Goal: Information Seeking & Learning: Learn about a topic

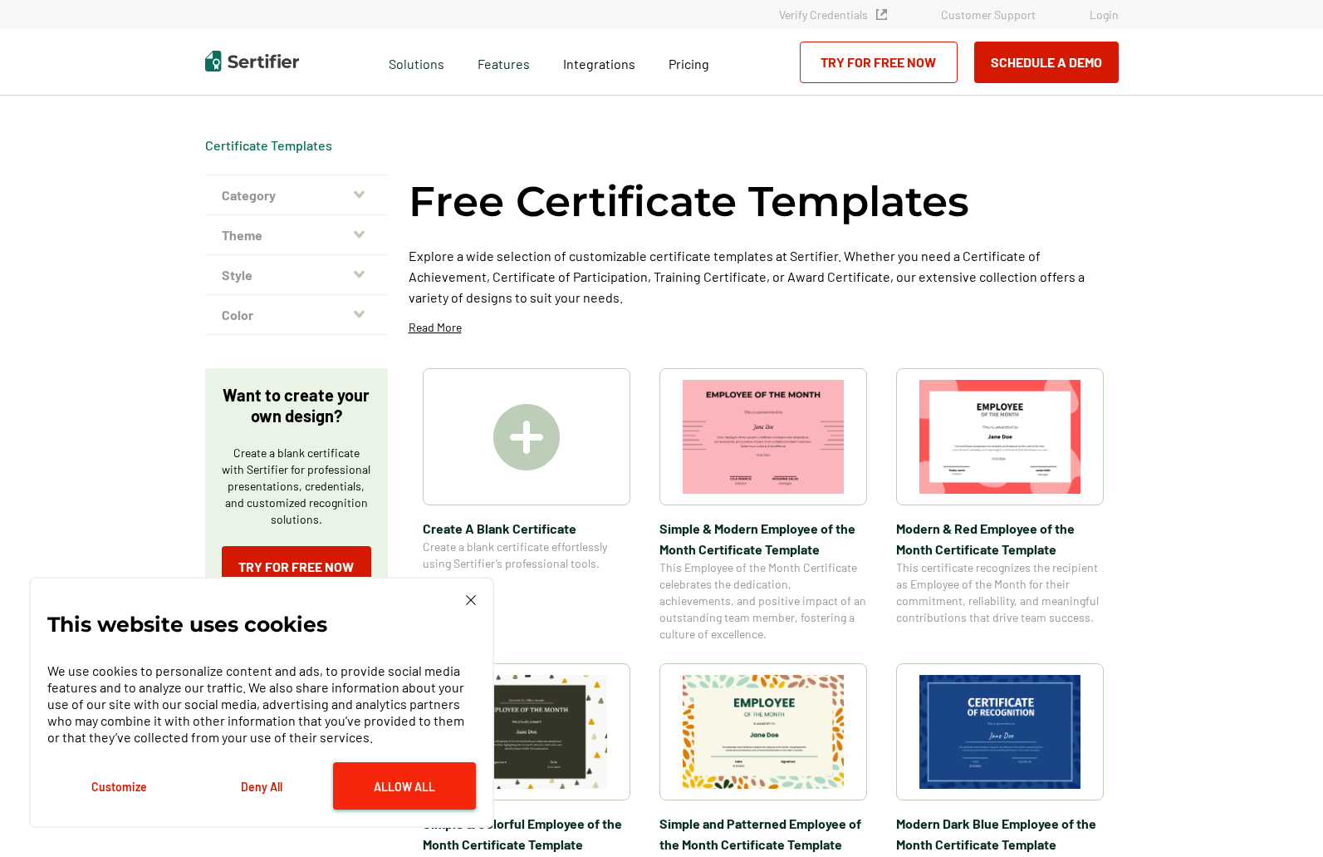
click at [420, 791] on button "Allow All" at bounding box center [404, 785] width 143 height 47
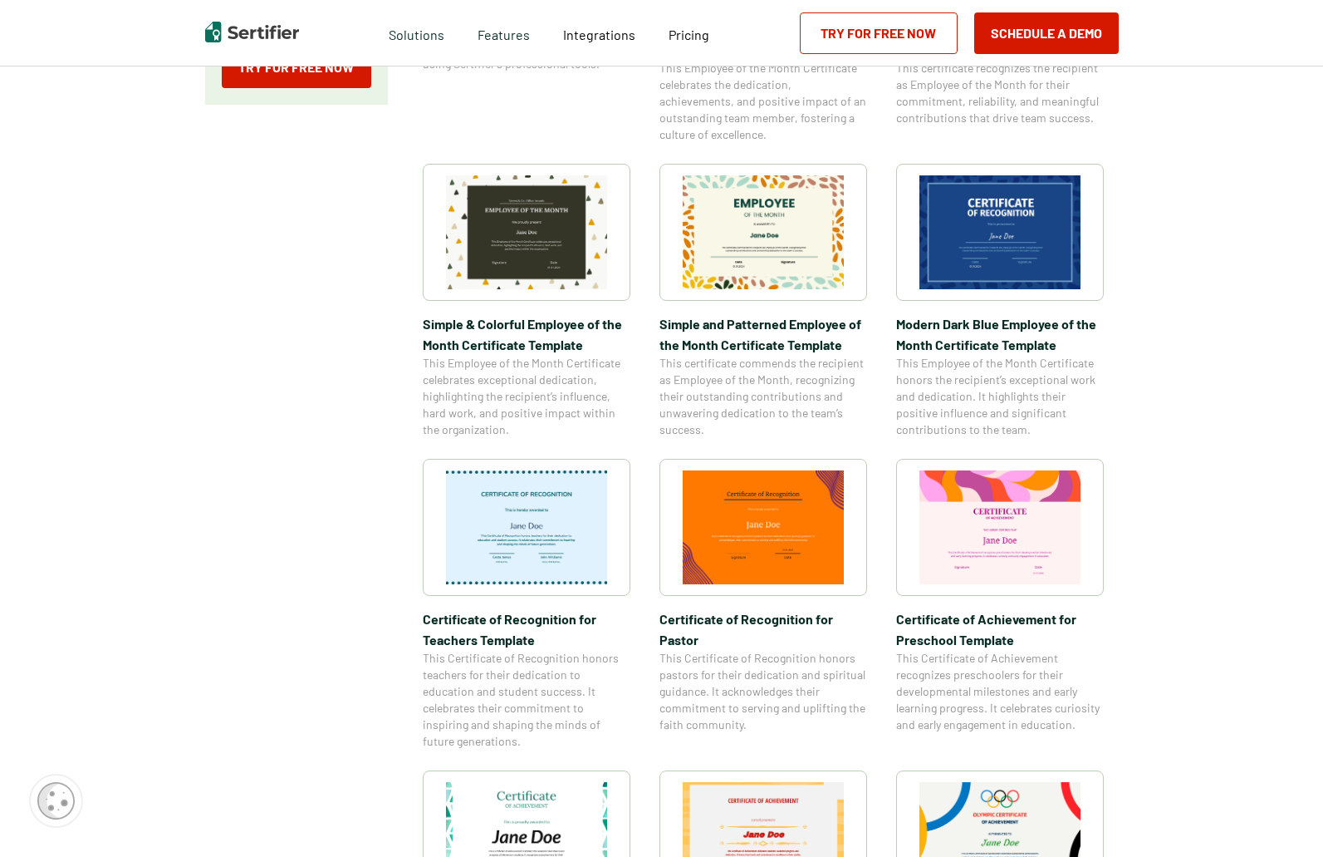
scroll to position [498, 0]
click at [999, 254] on img at bounding box center [1000, 233] width 161 height 114
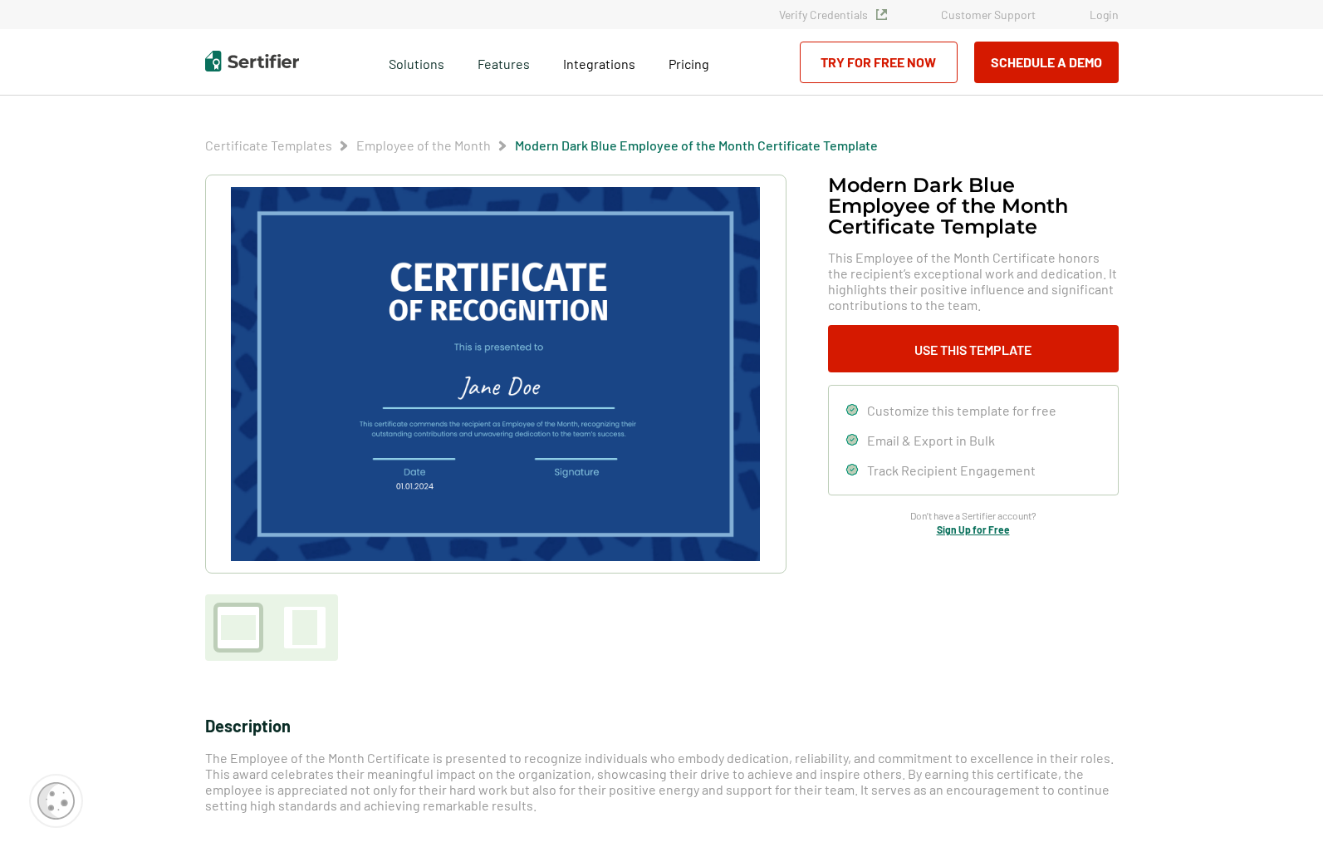
click at [498, 426] on img at bounding box center [495, 374] width 528 height 374
click at [508, 425] on img at bounding box center [495, 374] width 528 height 374
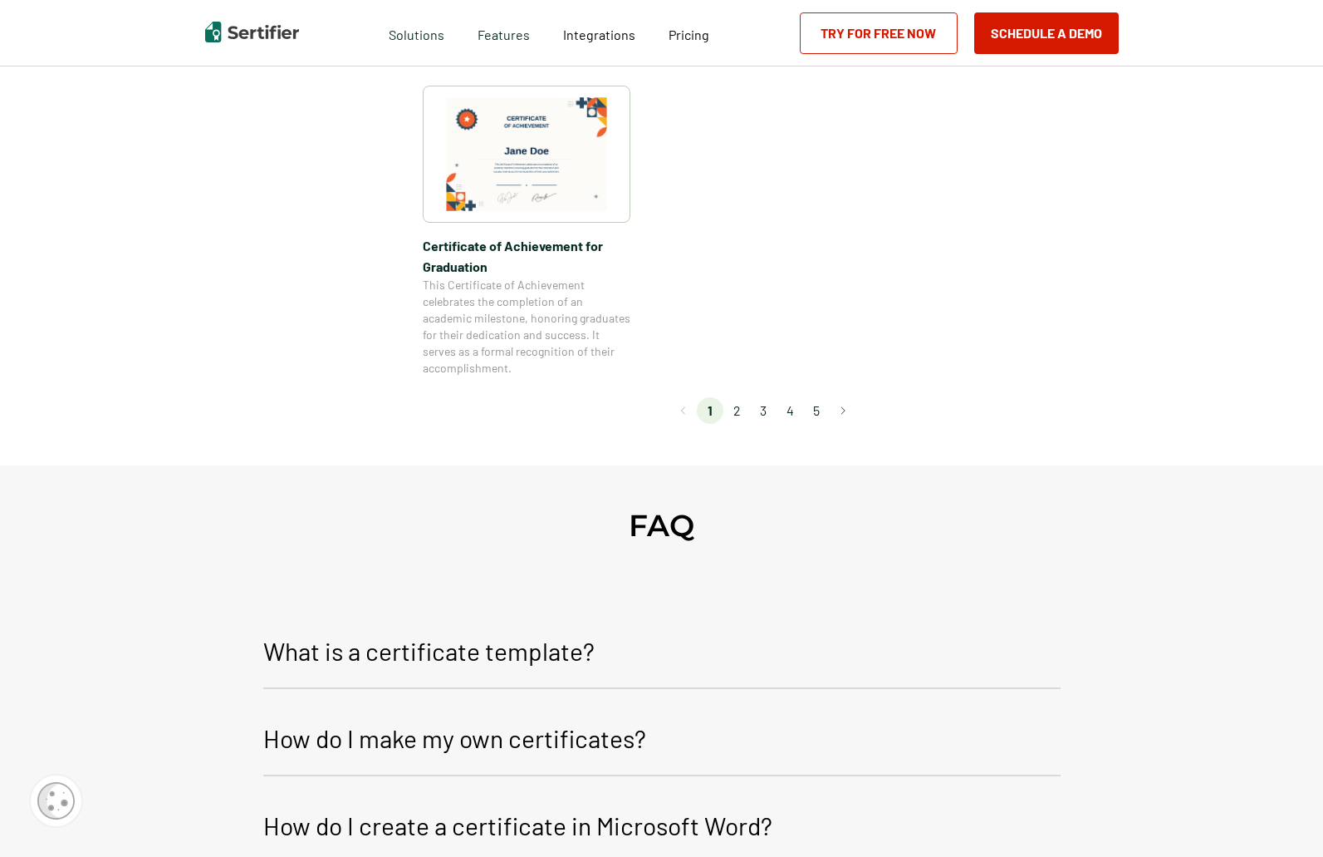
scroll to position [1578, 0]
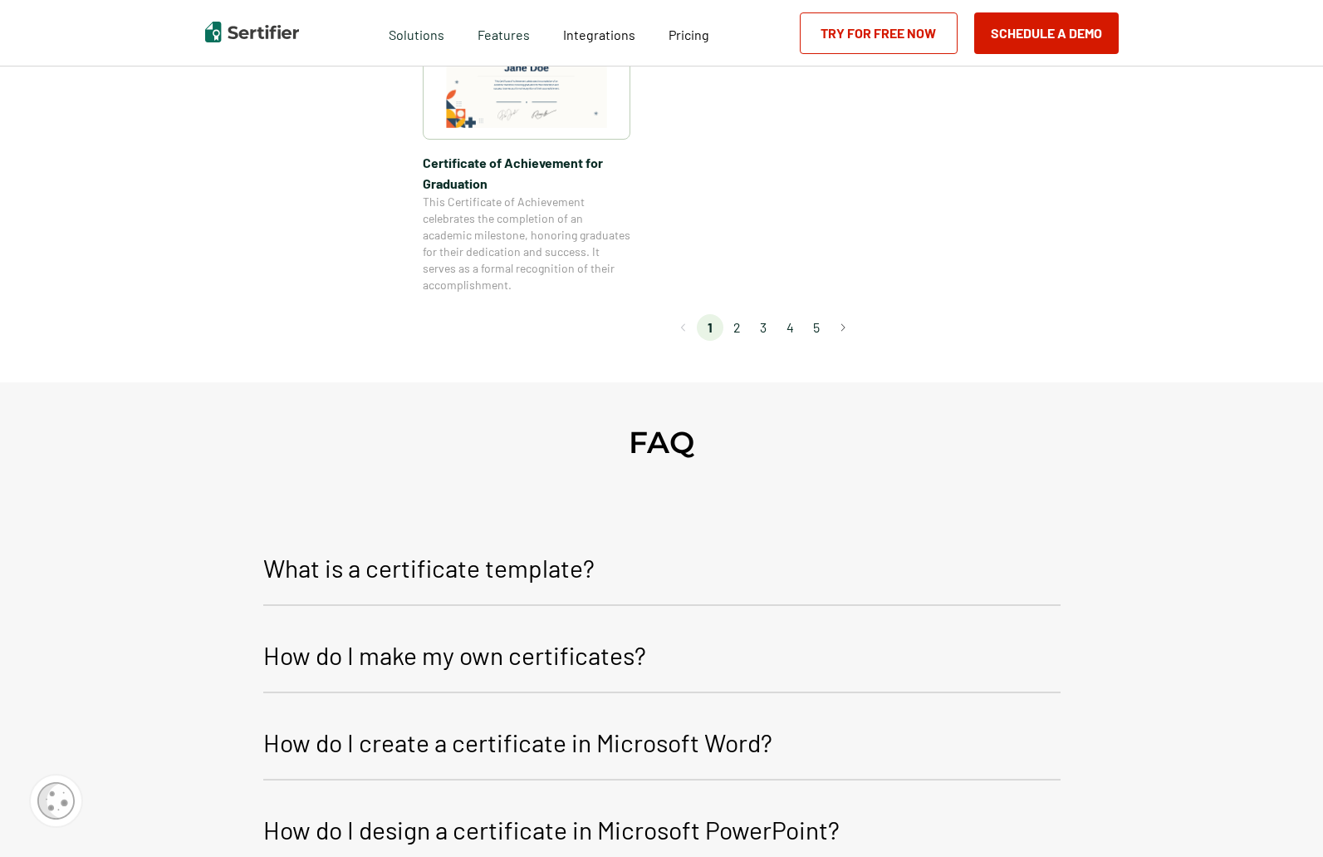
click at [341, 749] on p "How do I create a certificate in Microsoft Word?" at bounding box center [517, 742] width 509 height 40
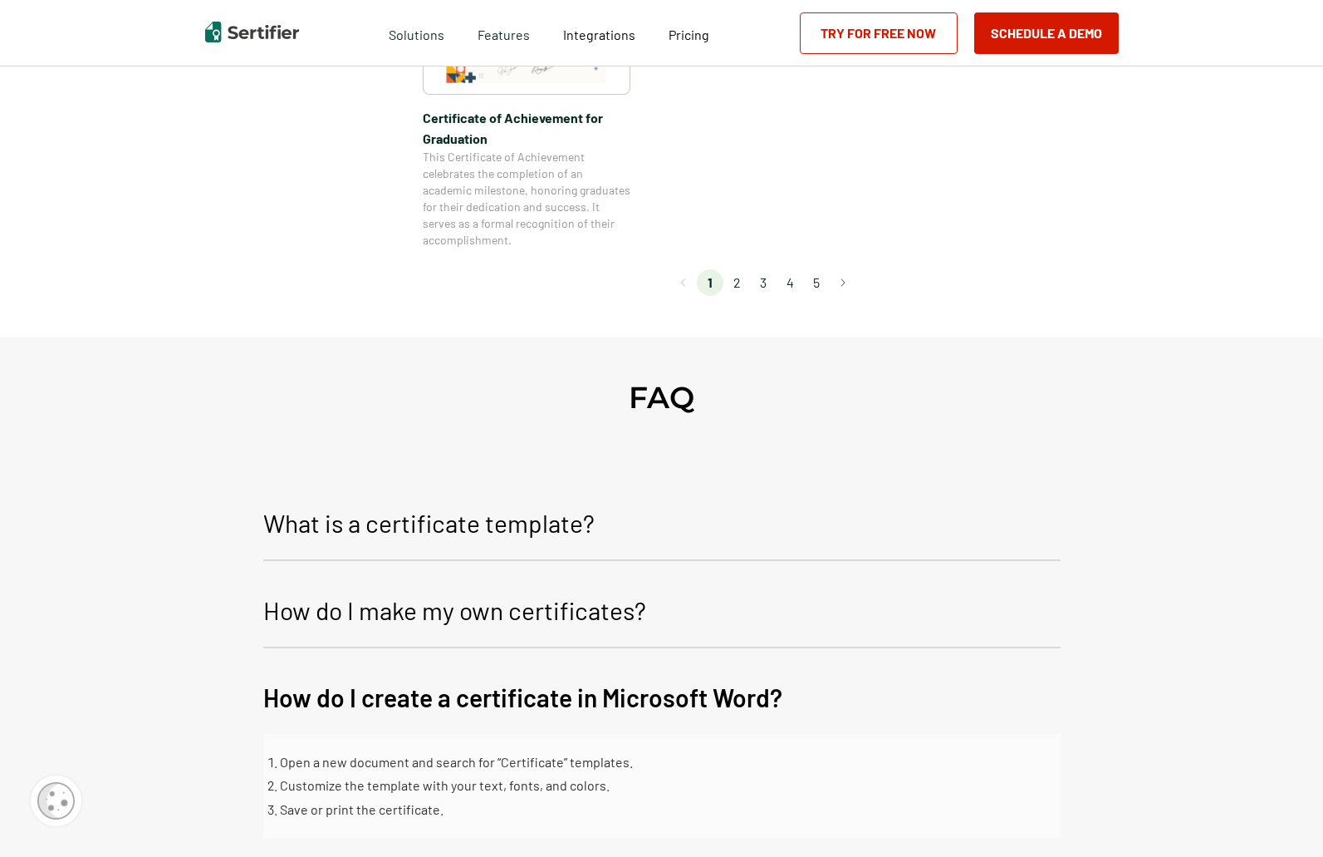
scroll to position [1662, 0]
